Goal: Go to known website: Go to known website

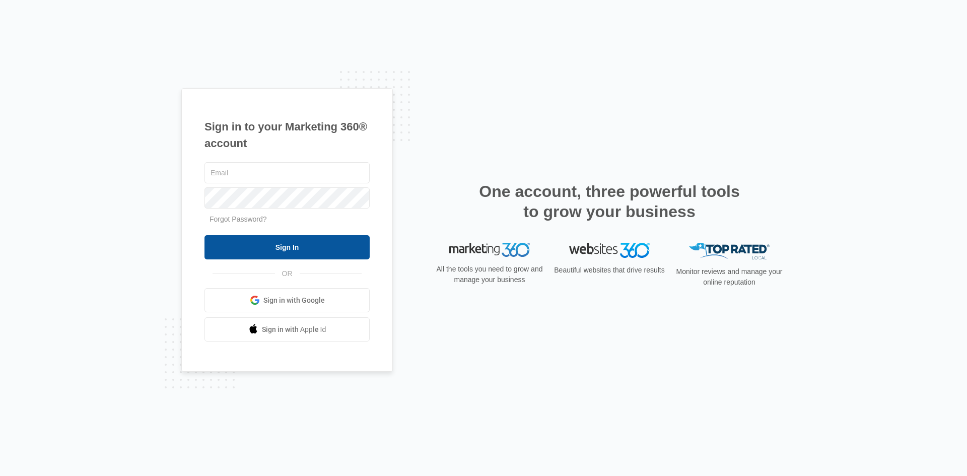
click at [282, 245] on input "Sign In" at bounding box center [286, 247] width 165 height 24
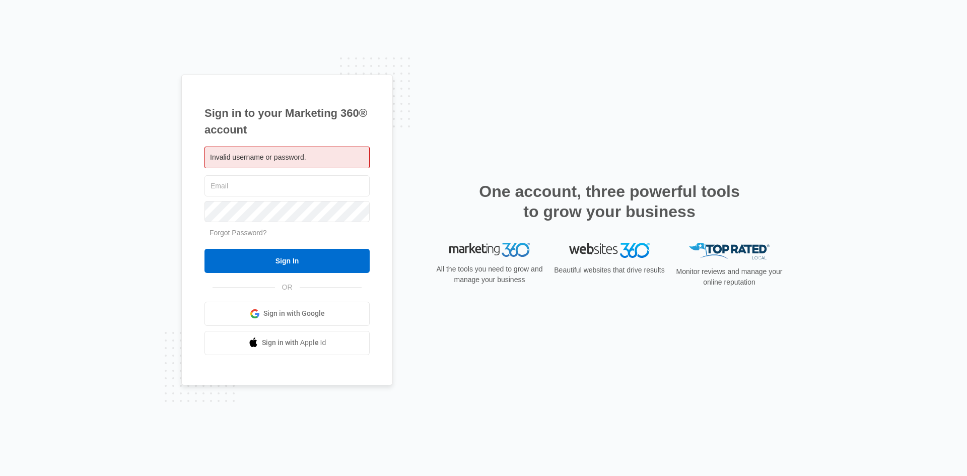
type input "[PERSON_NAME][EMAIL_ADDRESS][PERSON_NAME][DOMAIN_NAME]"
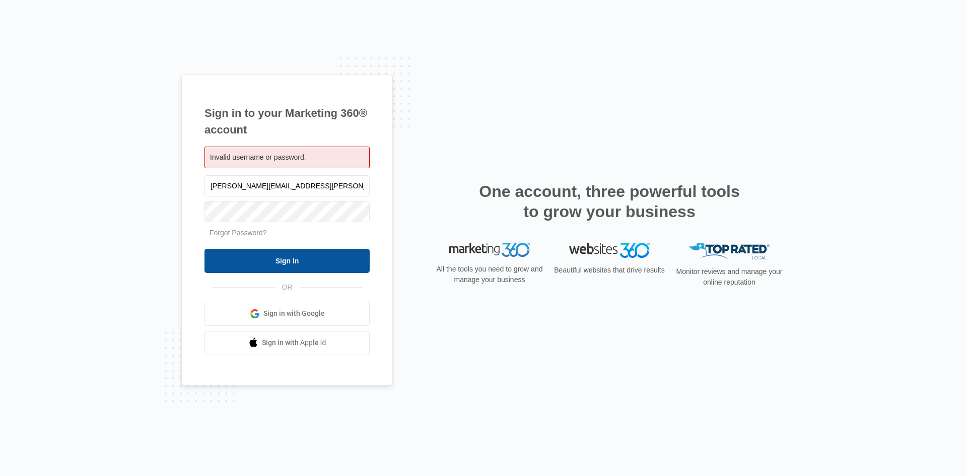
click at [283, 256] on input "Sign In" at bounding box center [286, 261] width 165 height 24
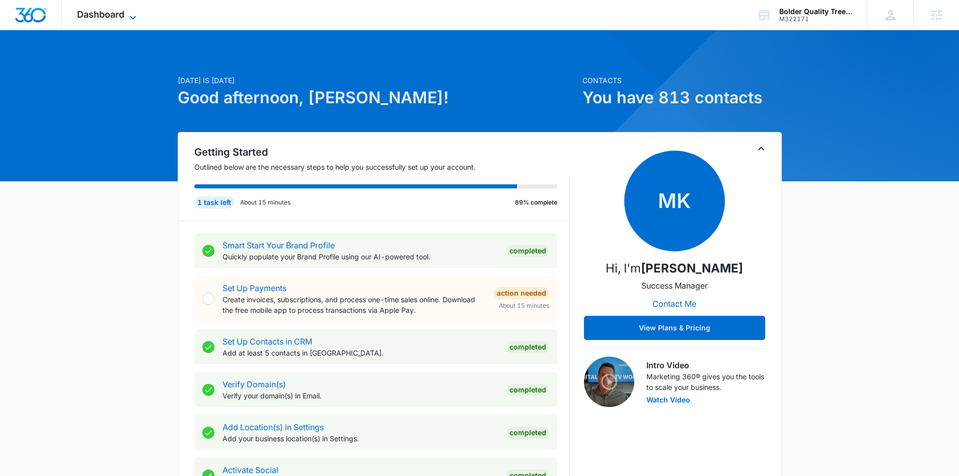
click at [112, 16] on span "Dashboard" at bounding box center [100, 14] width 47 height 11
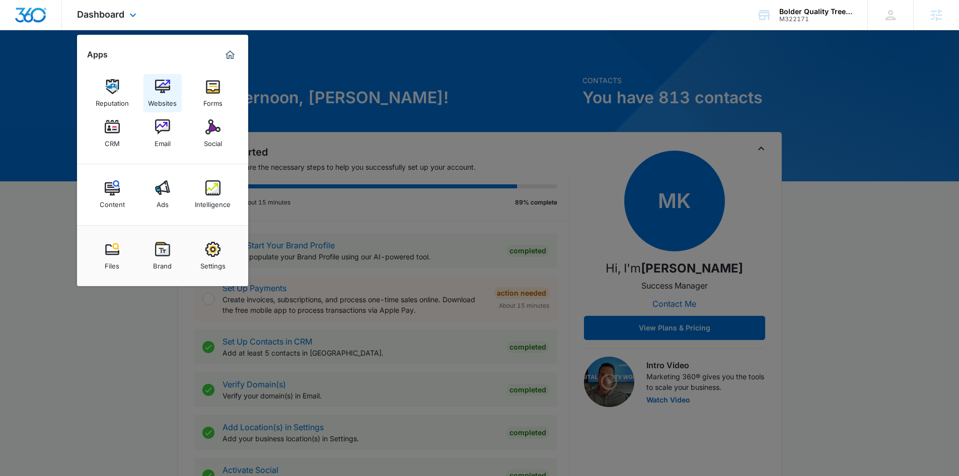
click at [155, 79] on img at bounding box center [162, 86] width 15 height 15
